Goal: Task Accomplishment & Management: Complete application form

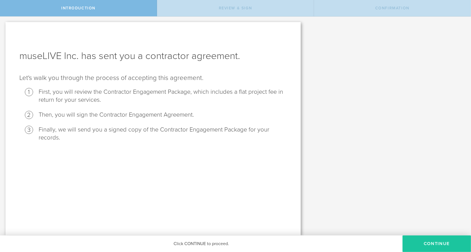
click at [421, 239] on button "Continue" at bounding box center [437, 244] width 68 height 17
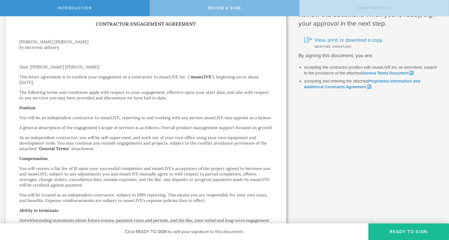
scroll to position [35, 0]
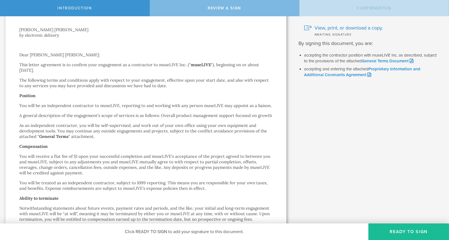
click at [121, 90] on div "Contractor Engagement Agreement [PERSON_NAME] [PERSON_NAME] by electronic deliv…" at bounding box center [145, 233] width 253 height 450
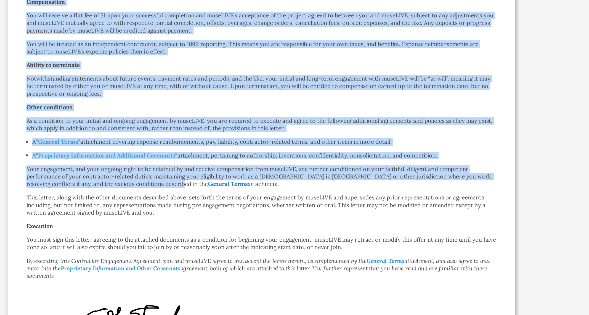
scroll to position [177, 0]
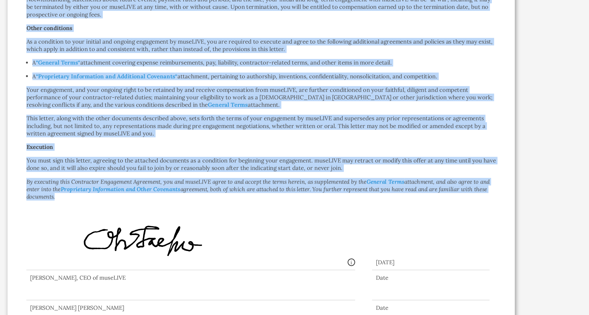
drag, startPoint x: 44, startPoint y: 106, endPoint x: 69, endPoint y: 198, distance: 95.2
click at [69, 198] on div "Contractor Engagement Agreement [PERSON_NAME] [PERSON_NAME] by electronic deliv…" at bounding box center [192, 72] width 372 height 454
copy div "Lore ipsumd sitametco ad el seddoei temp incididunt ut l etdolorema al enimADMI…"
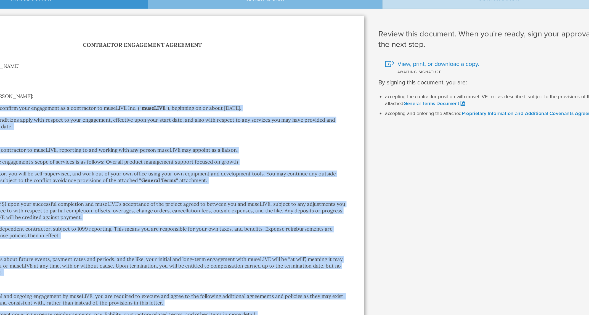
scroll to position [0, 0]
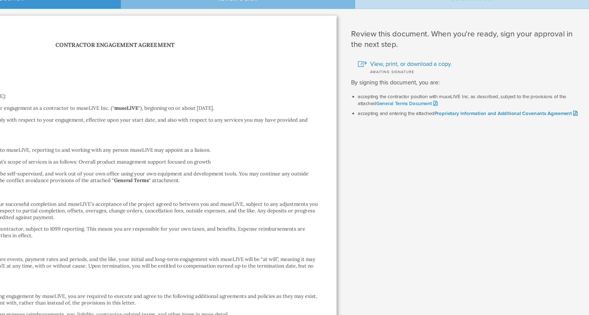
click at [432, 94] on link "General Terms Document" at bounding box center [437, 95] width 52 height 5
click at [471, 104] on link "Proprietary Information and Additional Covenants Agreement" at bounding box center [519, 104] width 120 height 5
